Goal: Find specific page/section: Find specific page/section

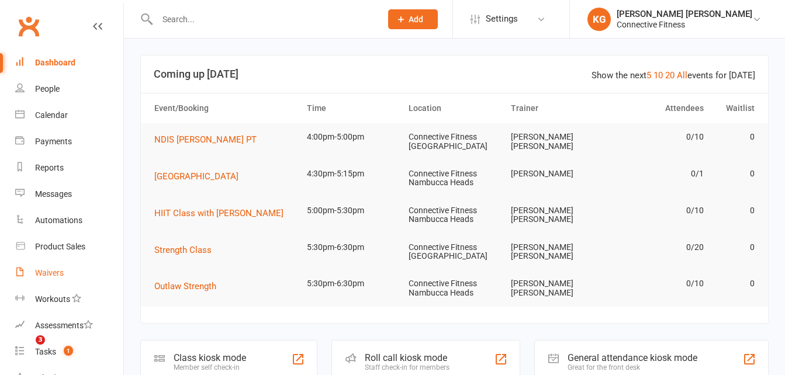
drag, startPoint x: 0, startPoint y: 0, endPoint x: 35, endPoint y: 268, distance: 270.1
click at [35, 268] on link "Waivers" at bounding box center [69, 273] width 108 height 26
select select "100"
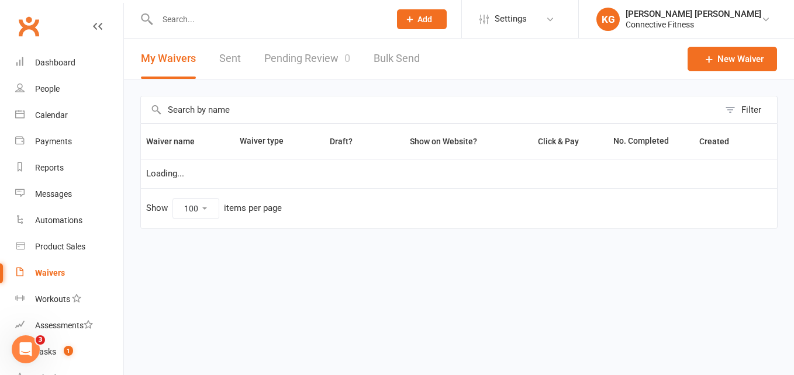
click at [327, 53] on link "Pending Review 0" at bounding box center [307, 59] width 86 height 40
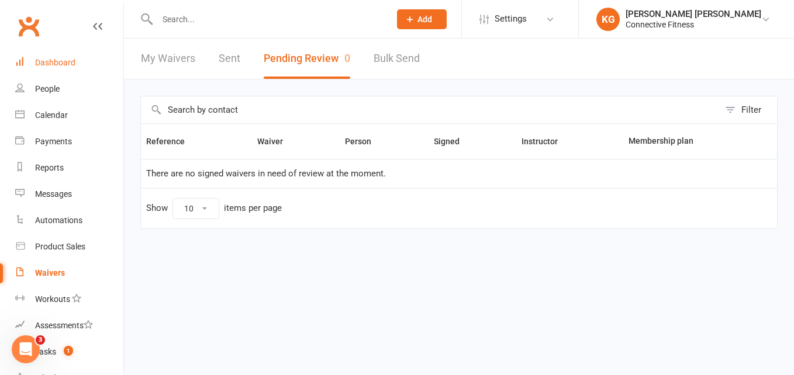
click at [74, 56] on link "Dashboard" at bounding box center [69, 63] width 108 height 26
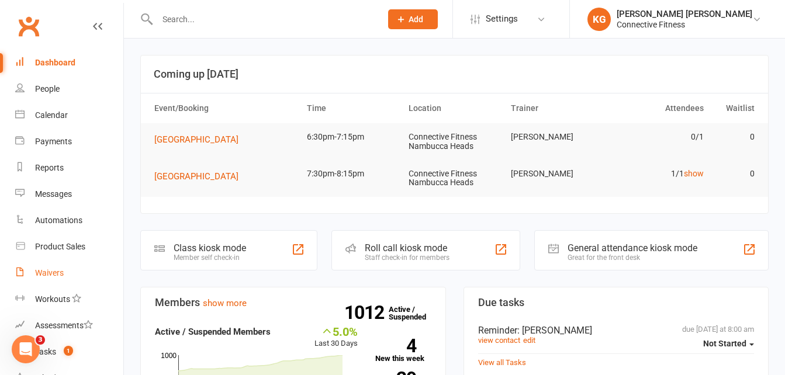
click at [56, 268] on div "Waivers" at bounding box center [49, 272] width 29 height 9
select select "100"
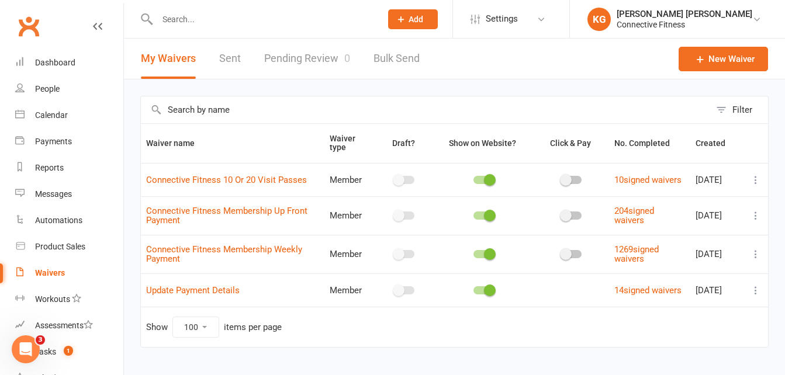
click at [308, 65] on link "Pending Review 0" at bounding box center [307, 59] width 86 height 40
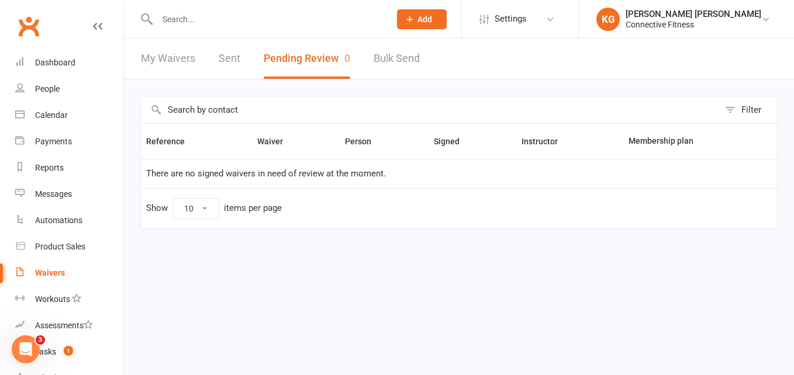
click at [189, 56] on link "My Waivers" at bounding box center [168, 59] width 54 height 40
select select "100"
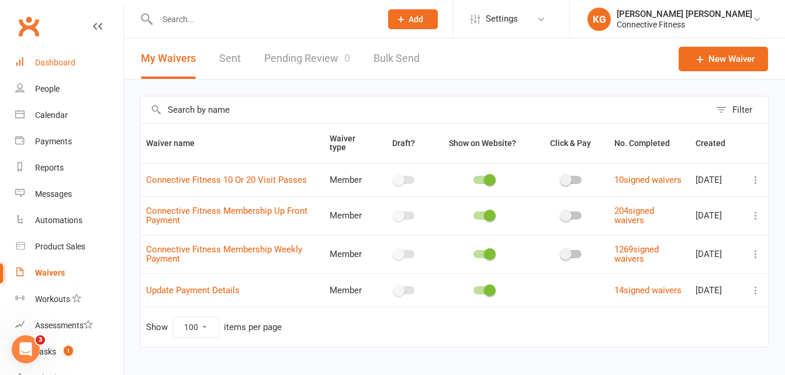
click at [74, 64] on div "Dashboard" at bounding box center [55, 62] width 40 height 9
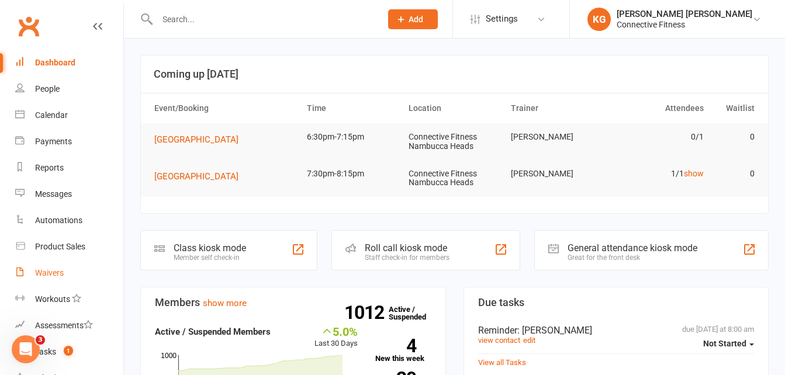
drag, startPoint x: 71, startPoint y: 272, endPoint x: 57, endPoint y: 270, distance: 14.1
click at [57, 270] on div "Waivers" at bounding box center [49, 272] width 29 height 9
select select "100"
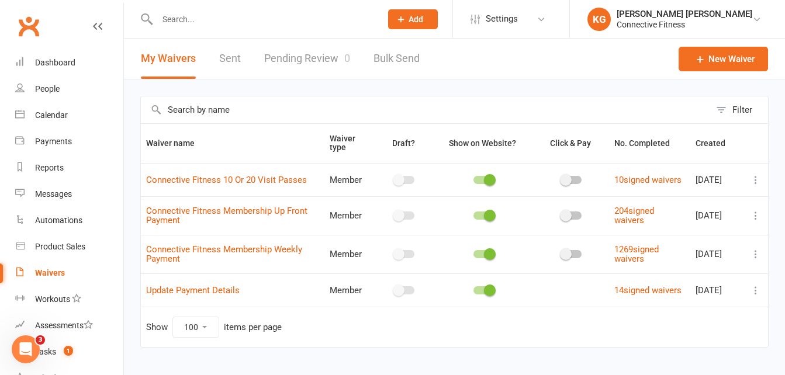
click at [291, 64] on link "Pending Review 0" at bounding box center [307, 59] width 86 height 40
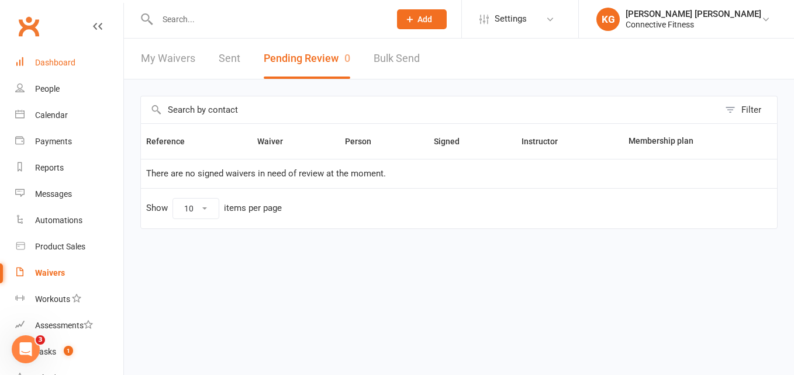
click at [51, 63] on div "Dashboard" at bounding box center [55, 62] width 40 height 9
